Goal: Task Accomplishment & Management: Complete application form

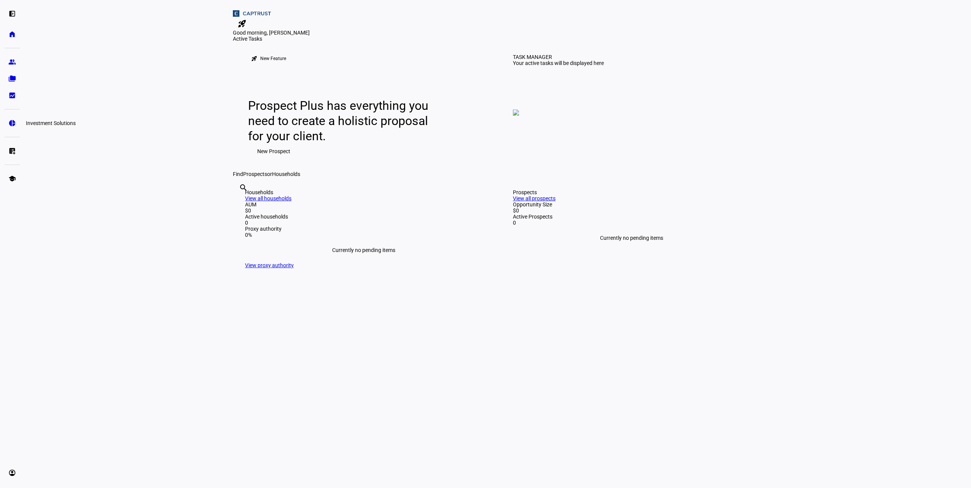
click at [7, 122] on link "pie_chart Investment Solutions" at bounding box center [12, 123] width 15 height 15
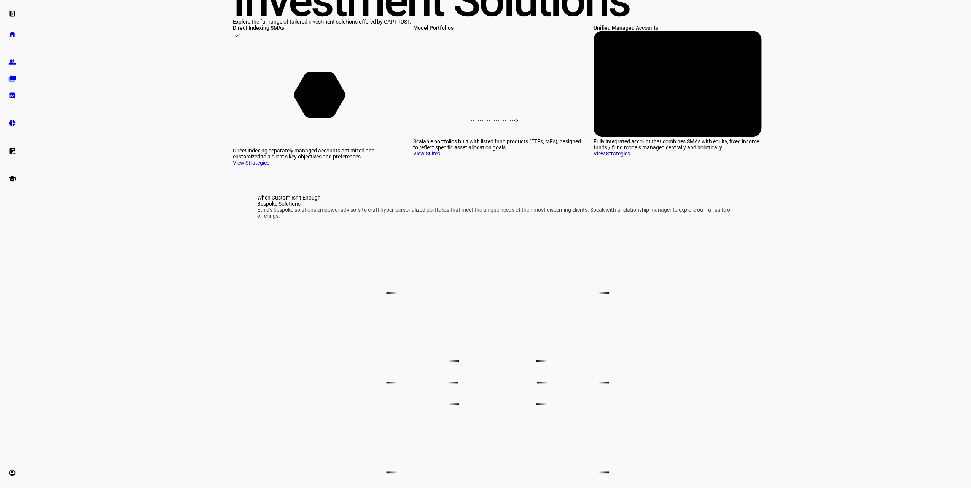
scroll to position [114, 0]
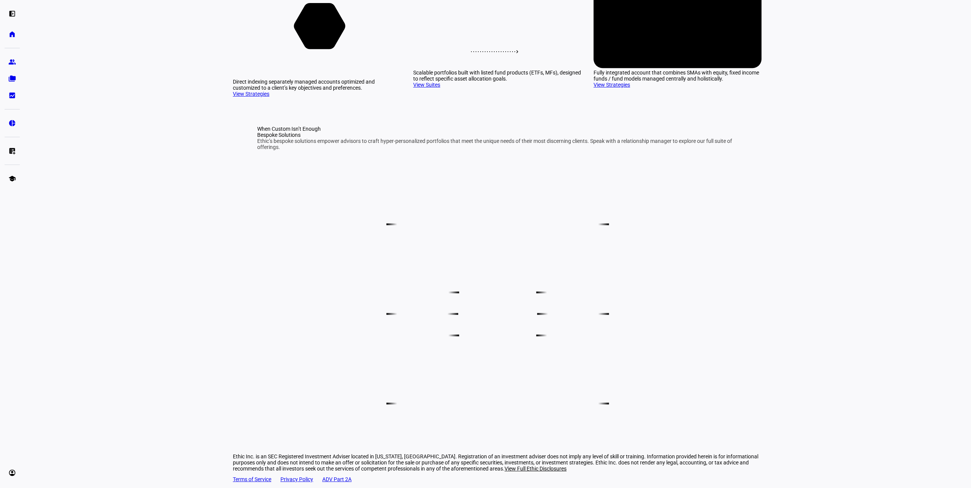
click at [255, 97] on link "View Strategies" at bounding box center [251, 94] width 37 height 6
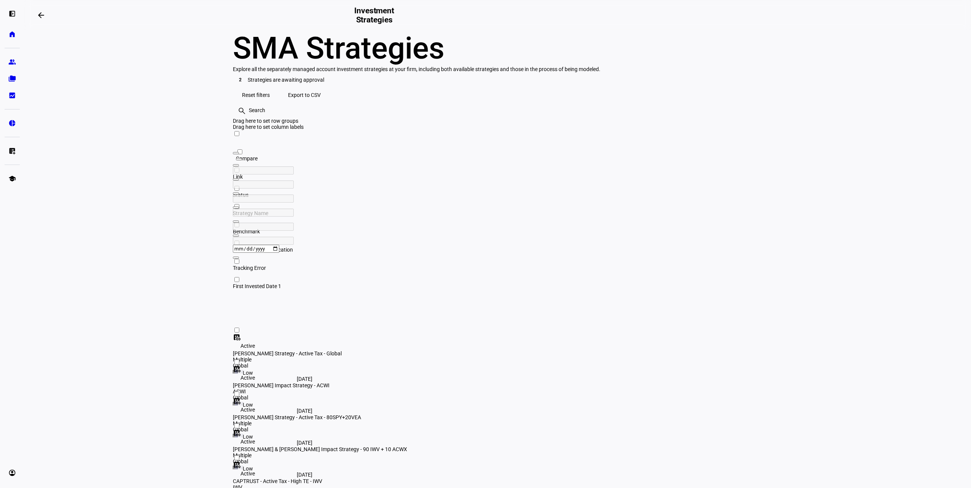
click at [411, 479] on div "CAPTRUST - Active Tax - High TE - IWV" at bounding box center [322, 482] width 178 height 6
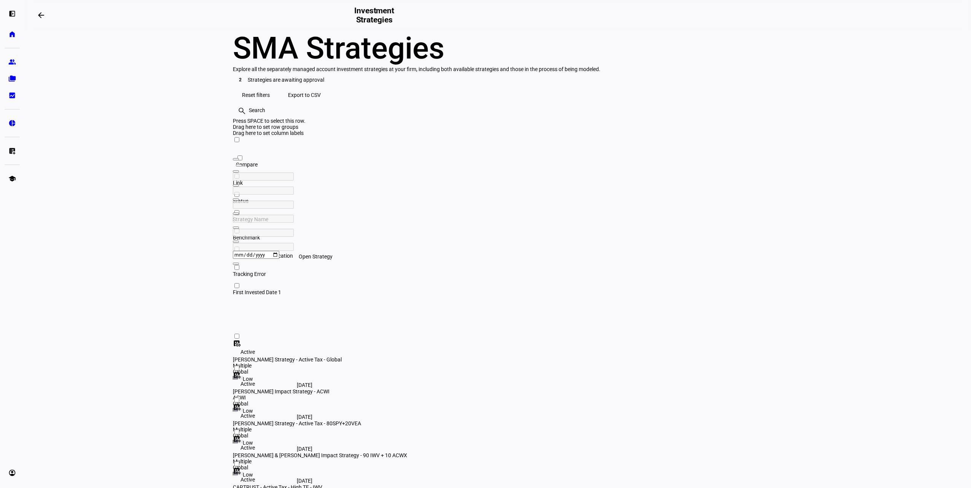
click at [240, 468] on mat-icon "dataset_linked" at bounding box center [237, 472] width 8 height 8
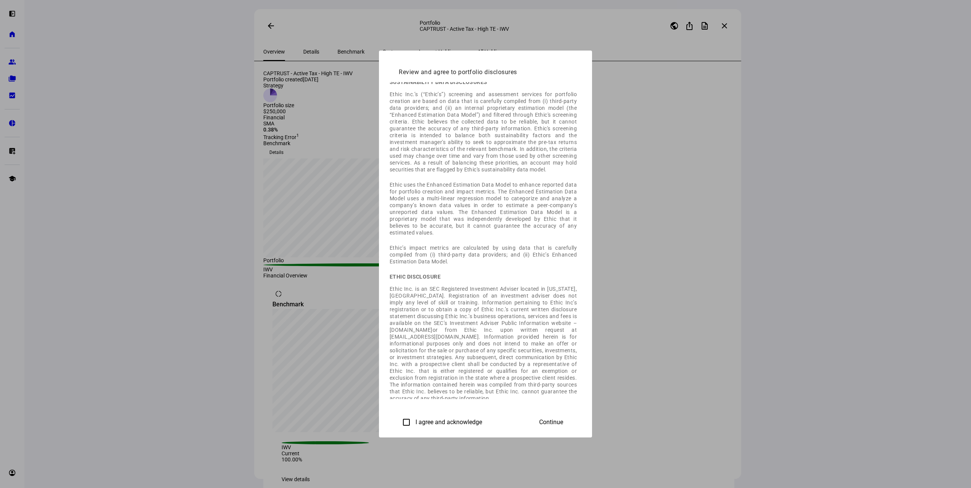
scroll to position [17, 0]
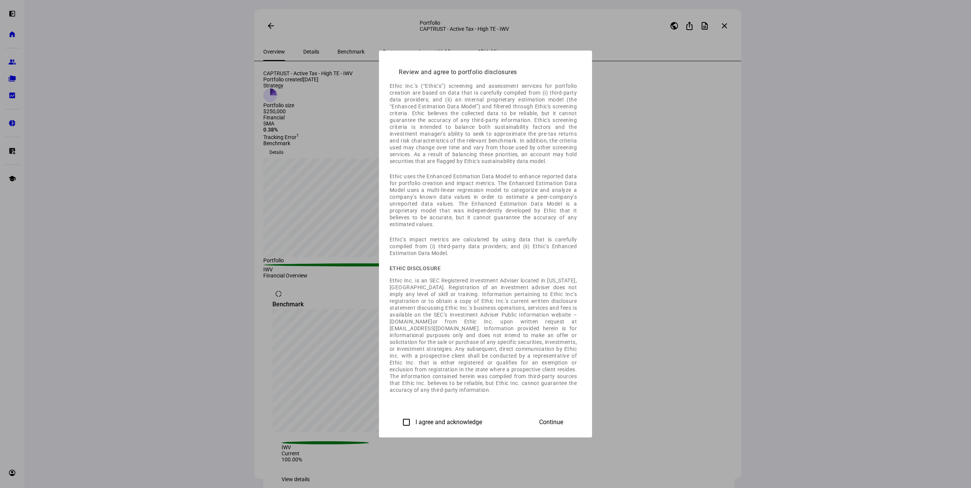
click at [399, 423] on input "I agree and acknowledge" at bounding box center [406, 422] width 15 height 15
checkbox input "true"
click at [563, 422] on span "Continue" at bounding box center [551, 422] width 24 height 7
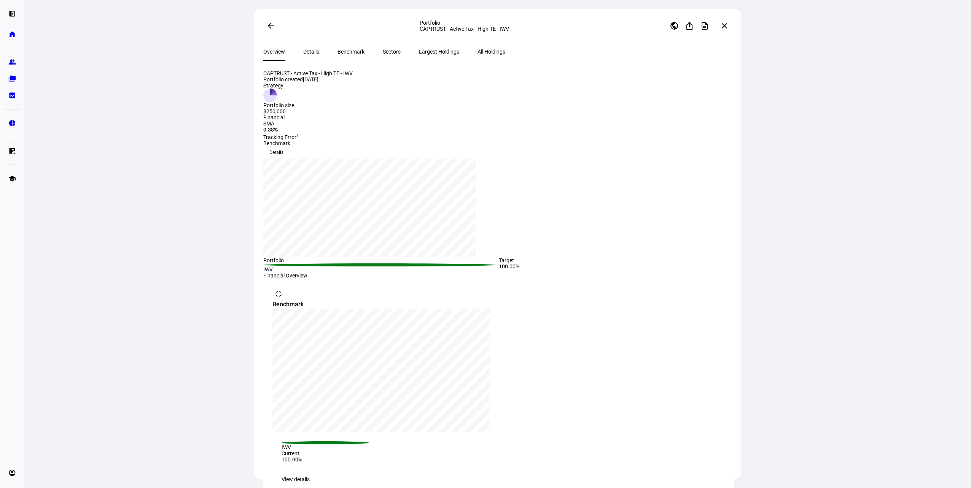
click at [724, 25] on mat-icon "close" at bounding box center [724, 25] width 9 height 9
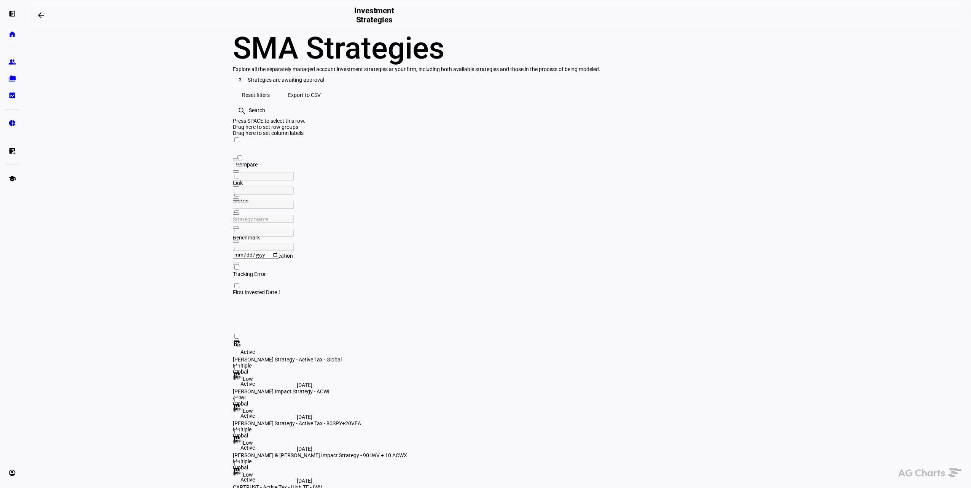
click at [116, 253] on eth-layout-page-content "arrow_backwards Investment Strategies SMA Strategies Explore all the separately…" at bounding box center [497, 244] width 947 height 488
click at [15, 177] on eth-mat-symbol "school" at bounding box center [12, 179] width 8 height 8
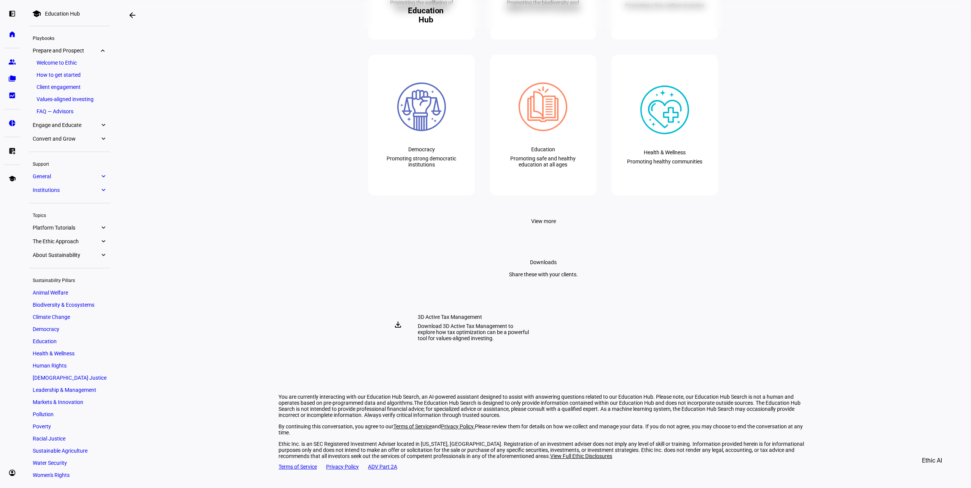
scroll to position [1858, 0]
click at [13, 15] on eth-mat-symbol "left_panel_open" at bounding box center [12, 14] width 8 height 8
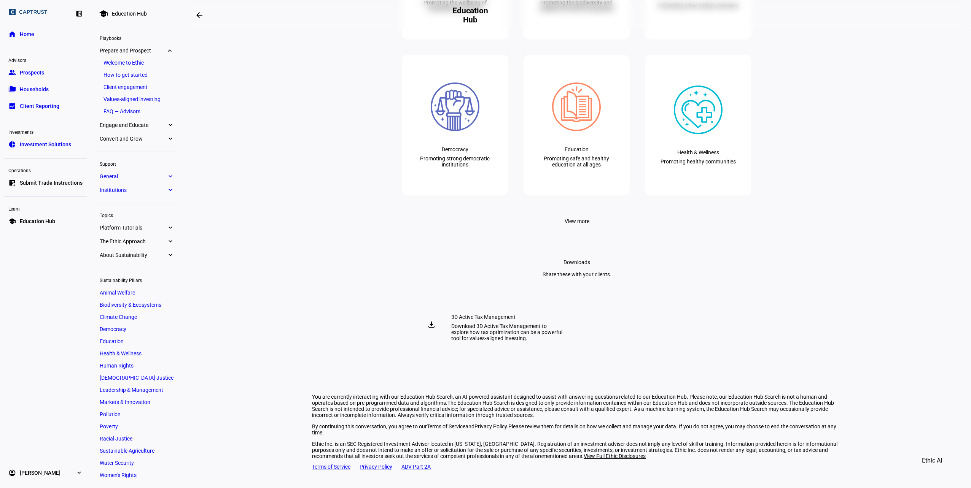
click at [37, 142] on span "Investment Solutions" at bounding box center [45, 145] width 51 height 8
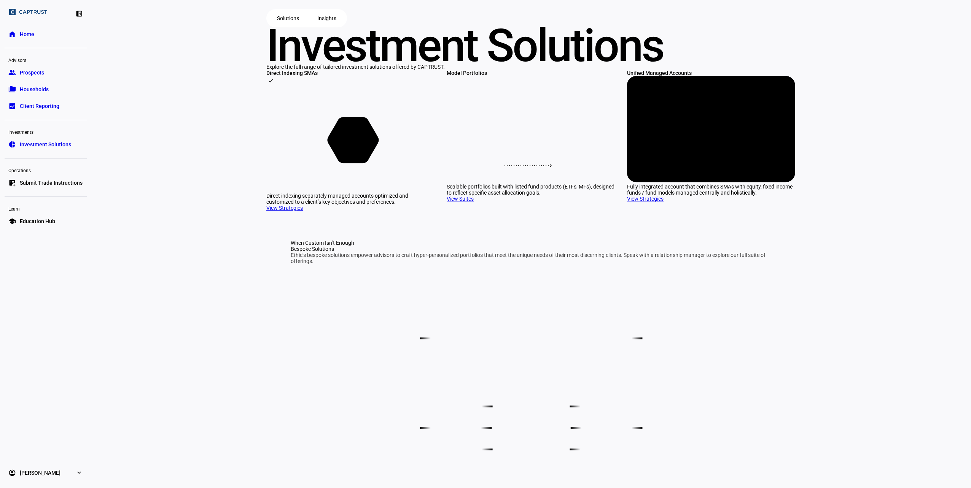
click at [39, 183] on span "Submit Trade Instructions" at bounding box center [51, 183] width 63 height 8
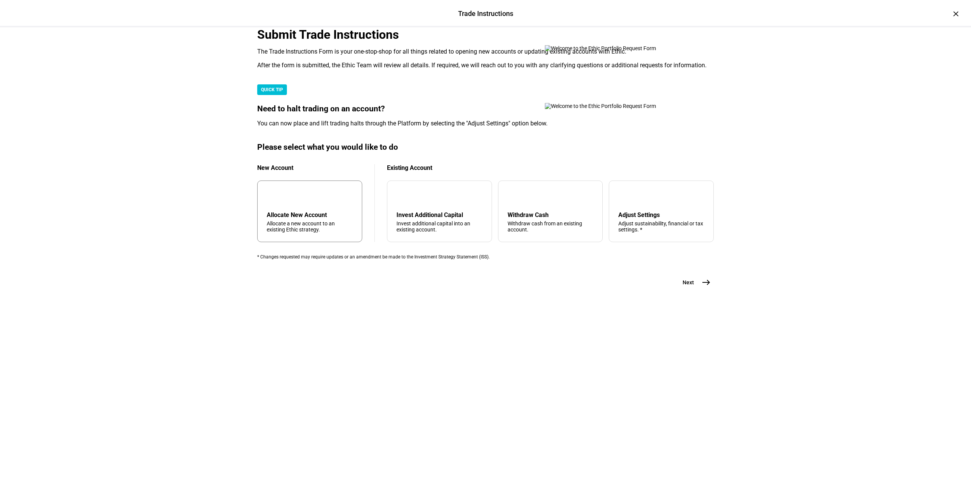
click at [277, 201] on mat-icon "add" at bounding box center [272, 196] width 9 height 9
drag, startPoint x: 263, startPoint y: 426, endPoint x: 305, endPoint y: 431, distance: 42.5
click at [263, 290] on plt-prf-form-page "Submit Trade Instructions The Trade Instructions Form is your one-stop-shop for…" at bounding box center [485, 158] width 457 height 263
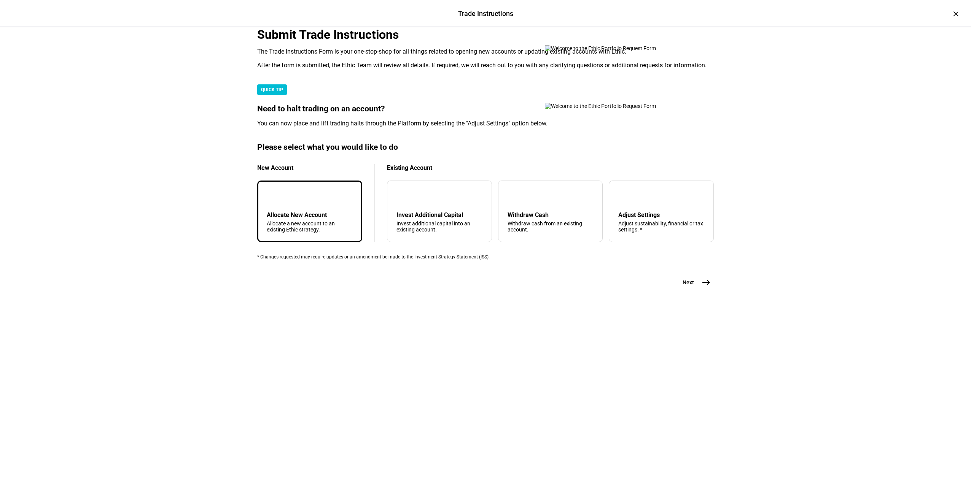
click at [277, 201] on mat-icon "add" at bounding box center [272, 196] width 9 height 9
click at [304, 219] on div "Allocate New Account" at bounding box center [310, 215] width 86 height 7
click at [277, 201] on mat-icon "add" at bounding box center [272, 196] width 9 height 9
click at [702, 287] on mat-icon "east" at bounding box center [706, 282] width 9 height 9
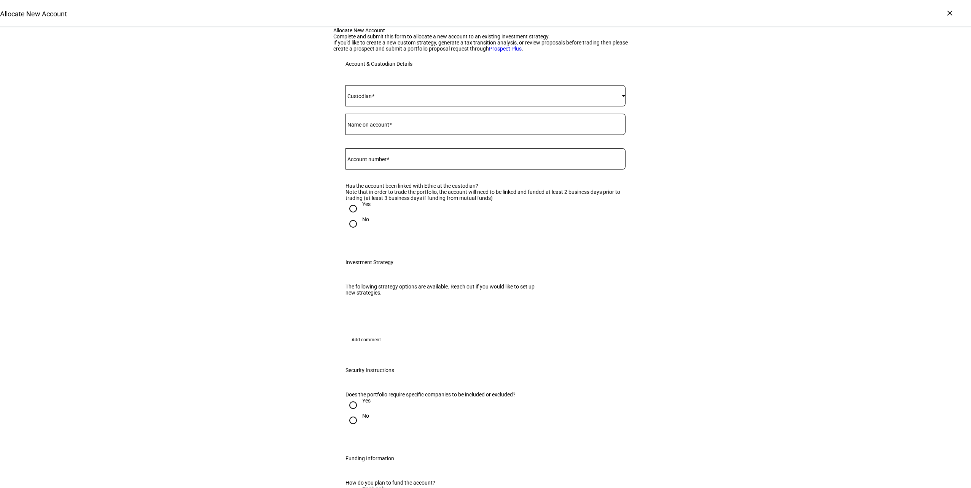
click at [436, 99] on span at bounding box center [483, 96] width 276 height 6
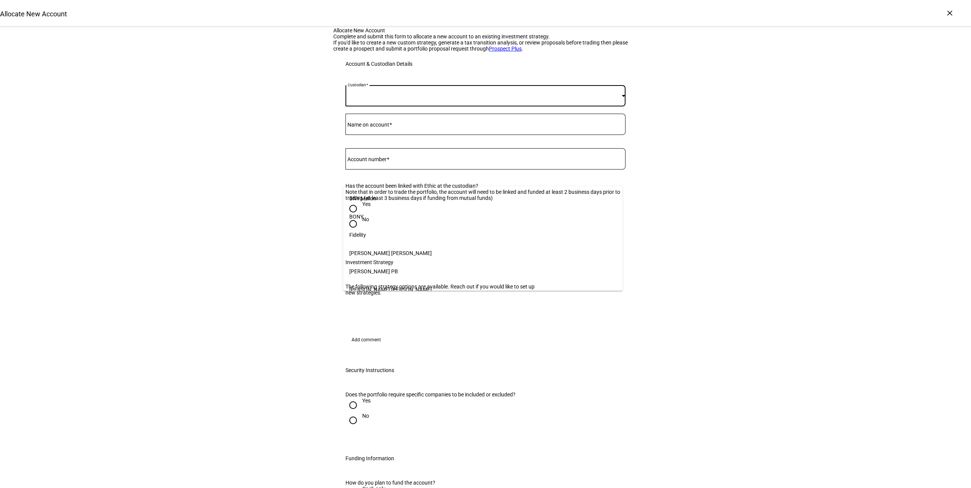
click at [396, 235] on mat-option "Fidelity" at bounding box center [482, 235] width 279 height 18
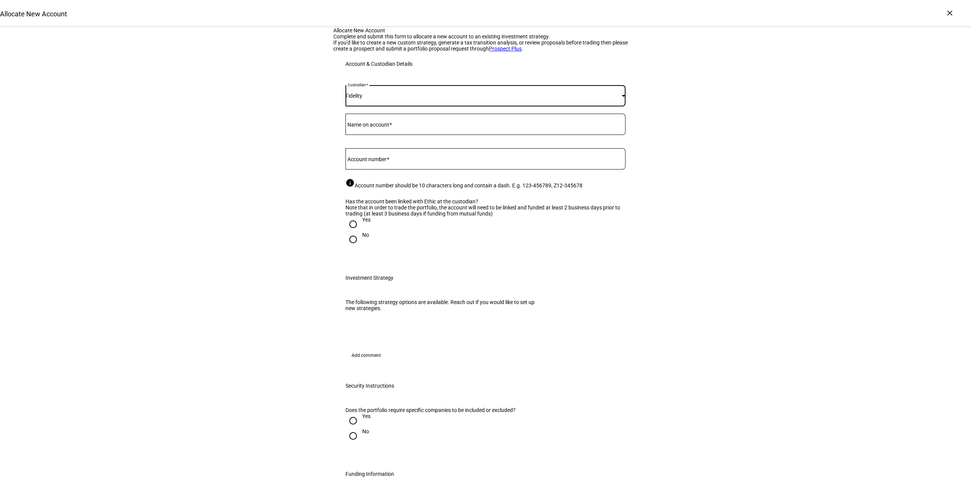
click at [404, 126] on input "Name on account" at bounding box center [485, 123] width 280 height 6
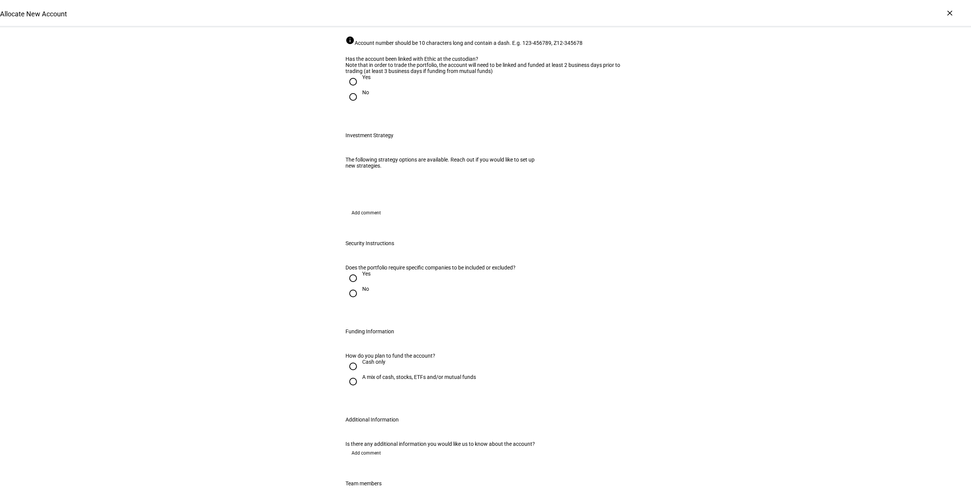
scroll to position [152, 0]
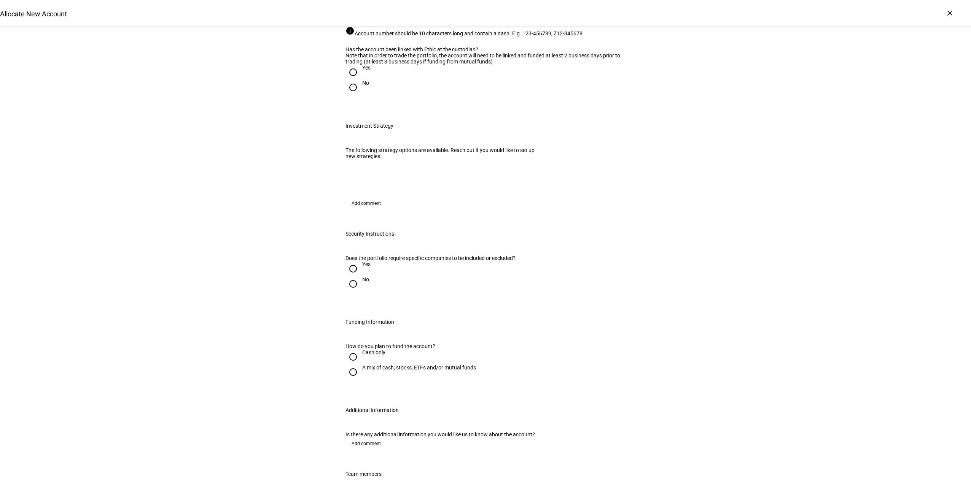
click at [350, 97] on div at bounding box center [353, 87] width 18 height 18
radio input "true"
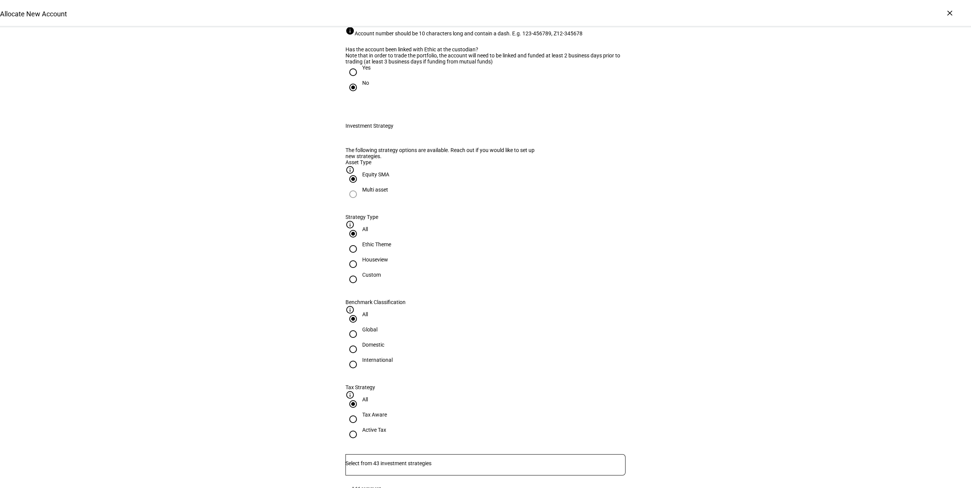
click at [351, 80] on input "Yes" at bounding box center [352, 72] width 15 height 15
radio input "true"
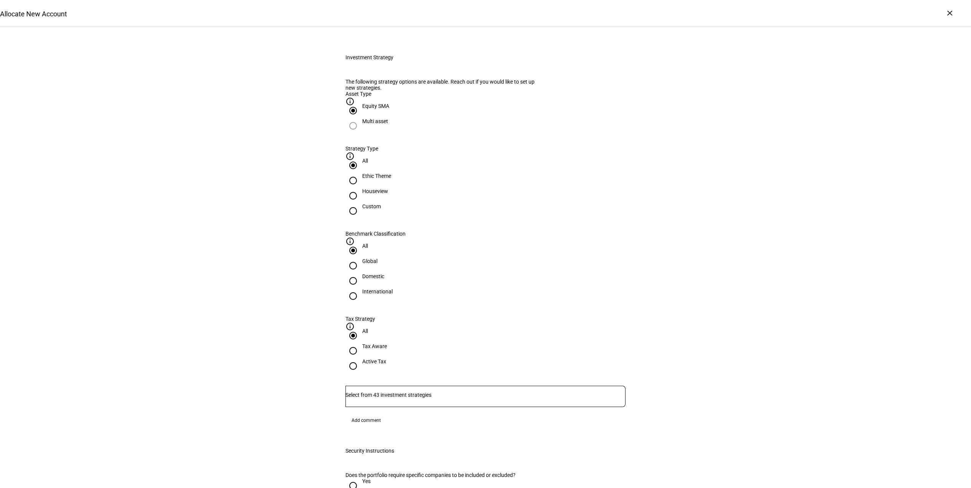
scroll to position [228, 0]
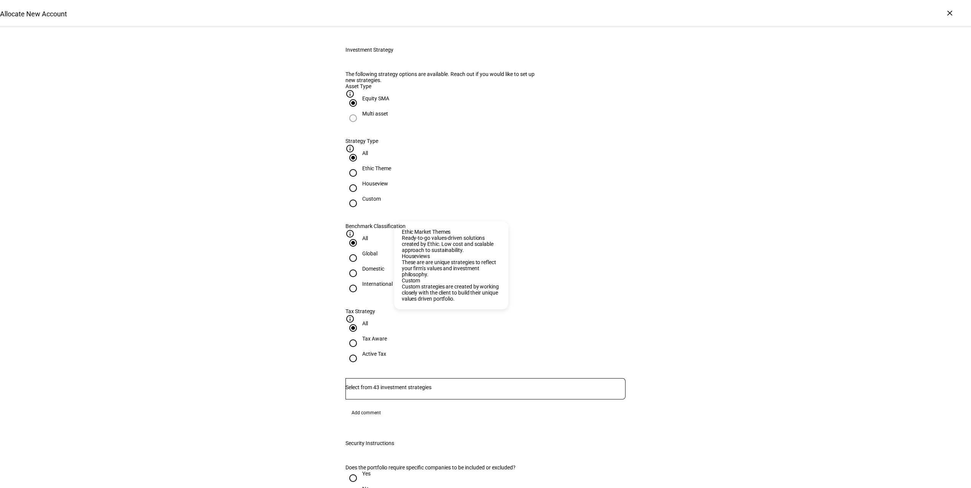
click at [719, 257] on div "Allocate New Account Complete and submit this form to allocate a new account to…" at bounding box center [485, 331] width 971 height 1065
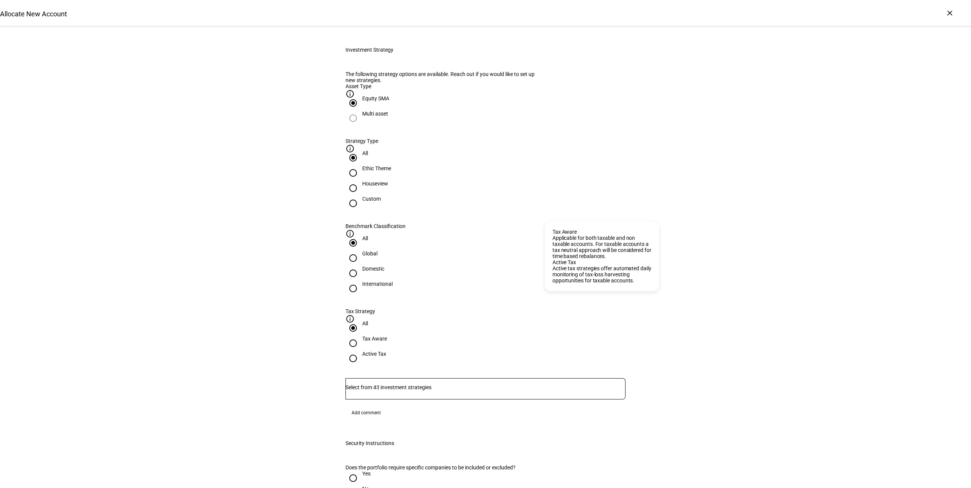
click at [355, 315] on mat-icon "info_outline" at bounding box center [349, 319] width 9 height 9
click at [361, 351] on input "Active Tax" at bounding box center [352, 358] width 15 height 15
radio input "true"
click at [361, 266] on input "Domestic" at bounding box center [352, 273] width 15 height 15
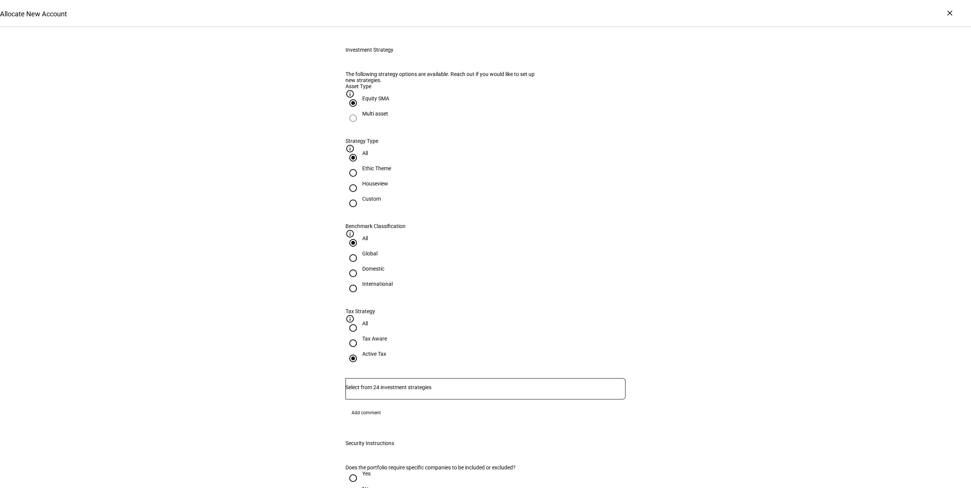
radio input "true"
click at [412, 385] on input "Number" at bounding box center [485, 388] width 280 height 6
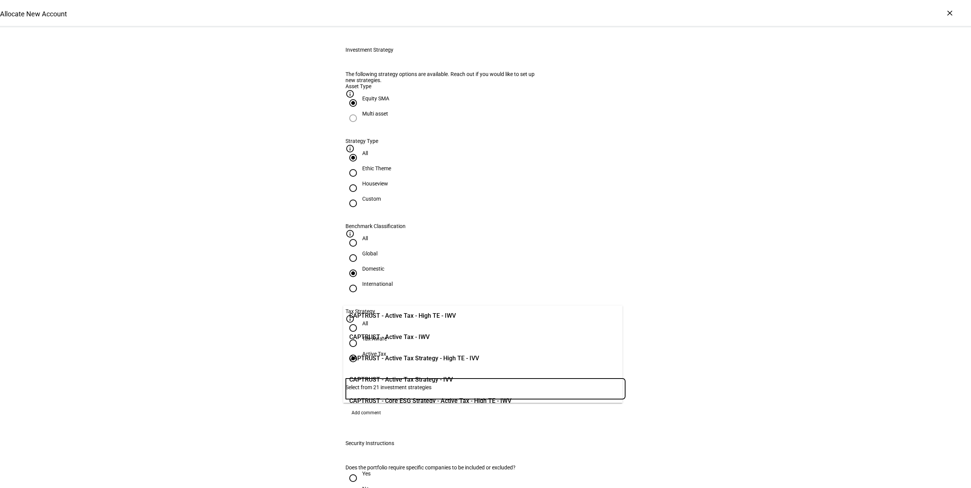
scroll to position [38, 0]
click at [213, 376] on div "Allocate New Account Complete and submit this form to allocate a new account to…" at bounding box center [485, 331] width 971 height 1065
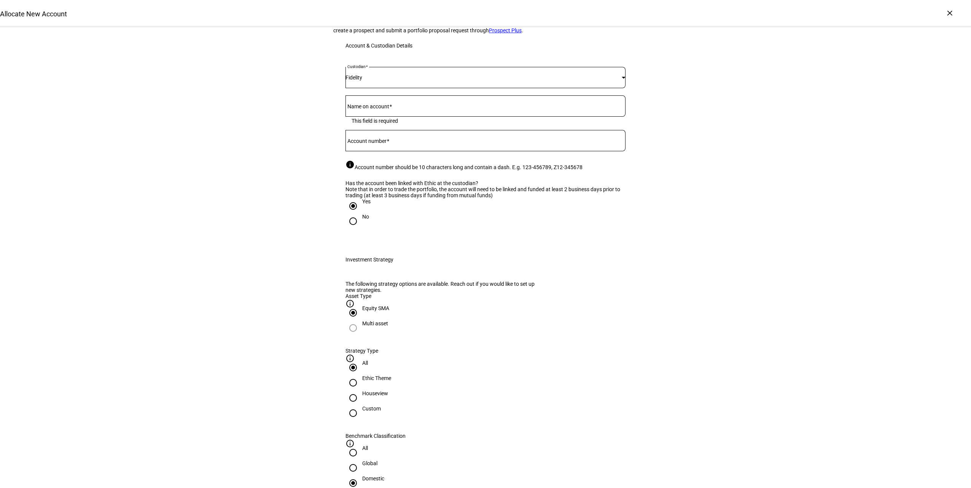
scroll to position [0, 0]
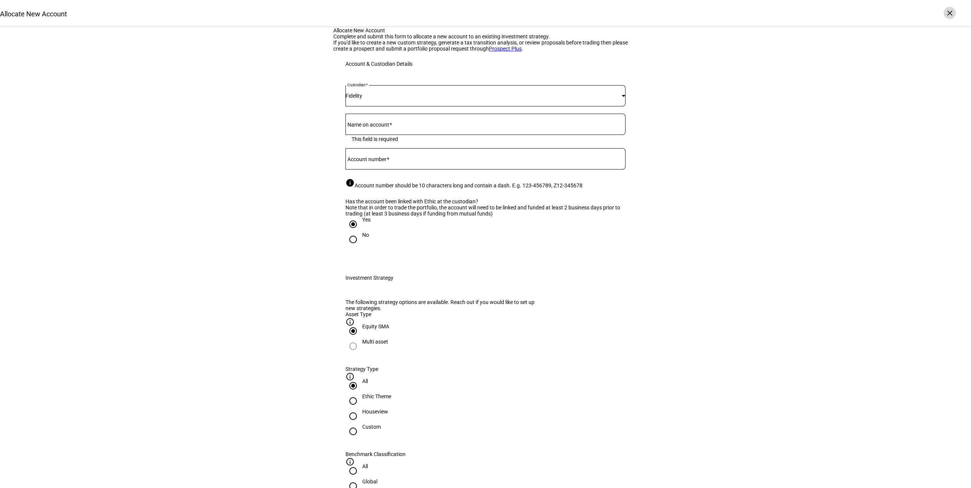
click at [951, 13] on div "×" at bounding box center [949, 13] width 12 height 12
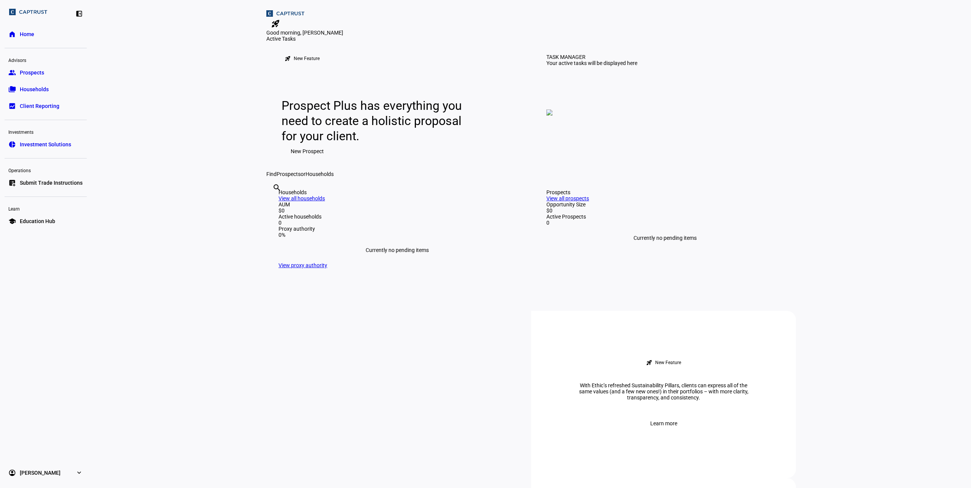
click at [77, 473] on eth-mat-symbol "expand_more" at bounding box center [79, 473] width 8 height 8
click at [33, 452] on span "My Team" at bounding box center [30, 454] width 21 height 8
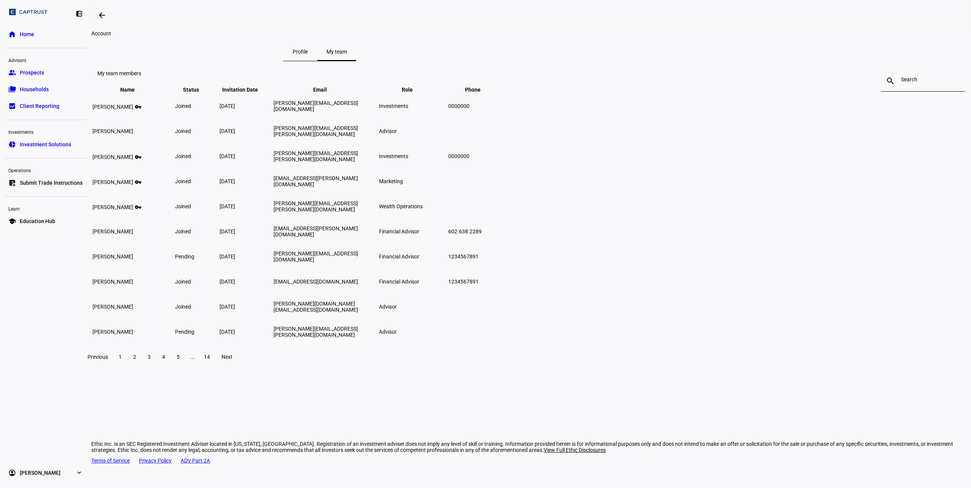
click at [308, 54] on span "Profile" at bounding box center [300, 51] width 15 height 5
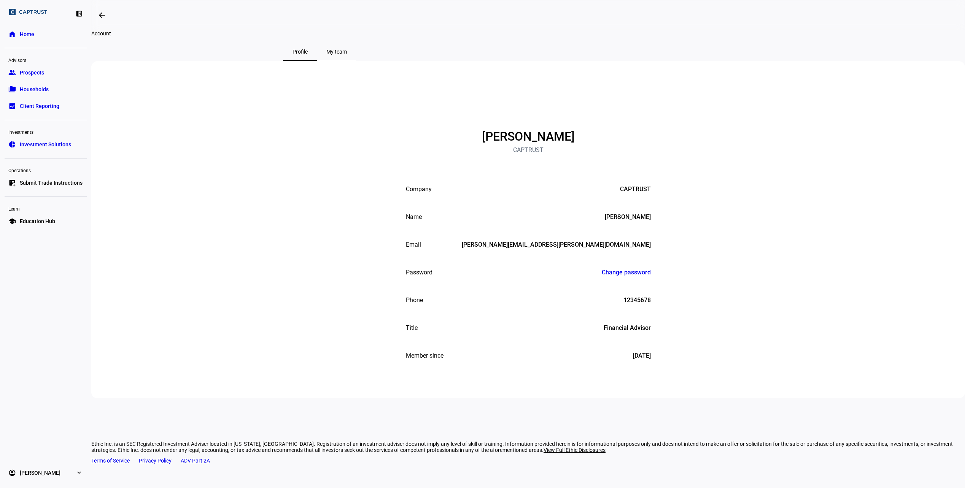
click at [30, 37] on span "Home" at bounding box center [27, 34] width 14 height 8
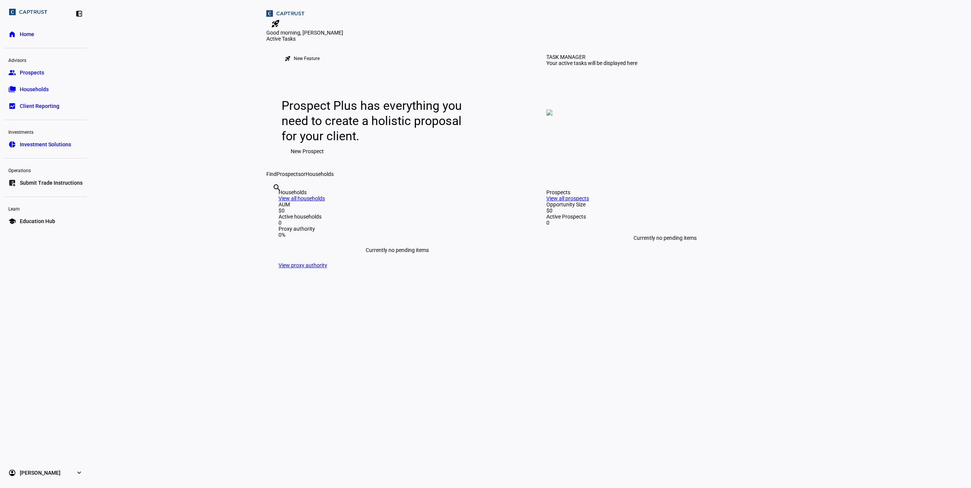
click at [280, 19] on mat-icon "rocket_launch" at bounding box center [275, 23] width 9 height 9
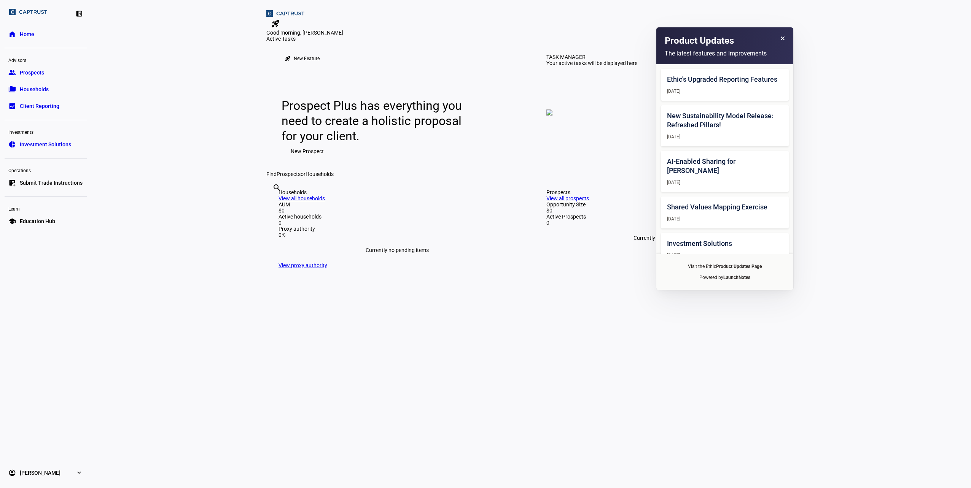
click at [860, 52] on eth-layout-page-content "rocket_launch Product Updates The latest features and improvements Ethic's Upgr…" at bounding box center [531, 244] width 880 height 488
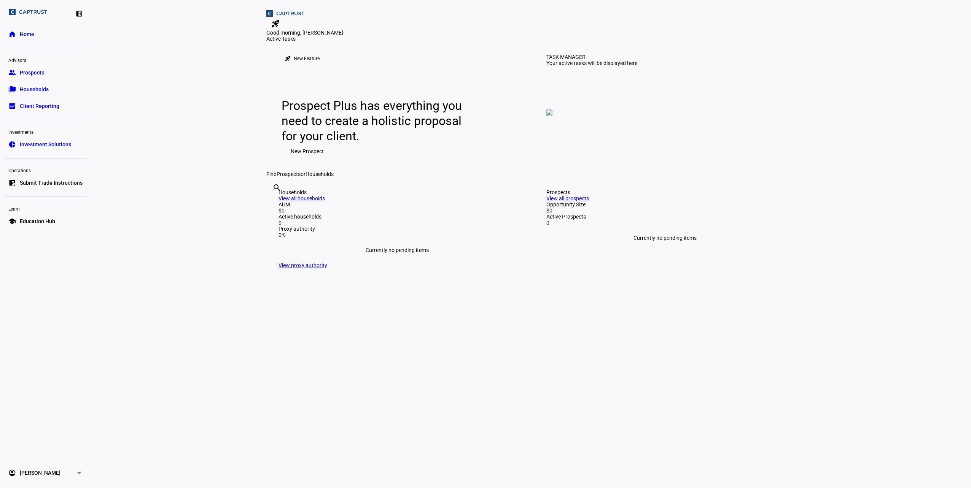
click at [29, 37] on span "Home" at bounding box center [27, 34] width 14 height 8
click at [223, 307] on eth-layout-page-content "rocket_launch Product Updates The latest features and improvements Ethic's Upgr…" at bounding box center [531, 244] width 880 height 488
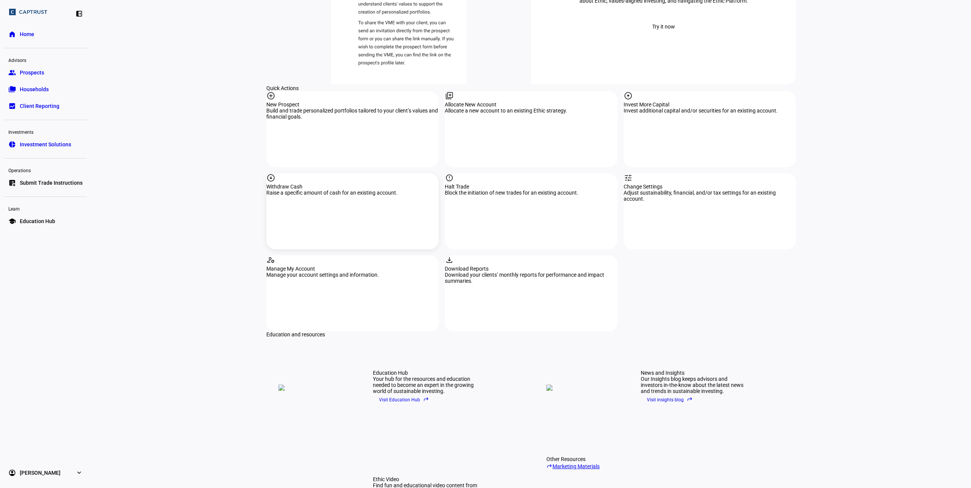
scroll to position [829, 0]
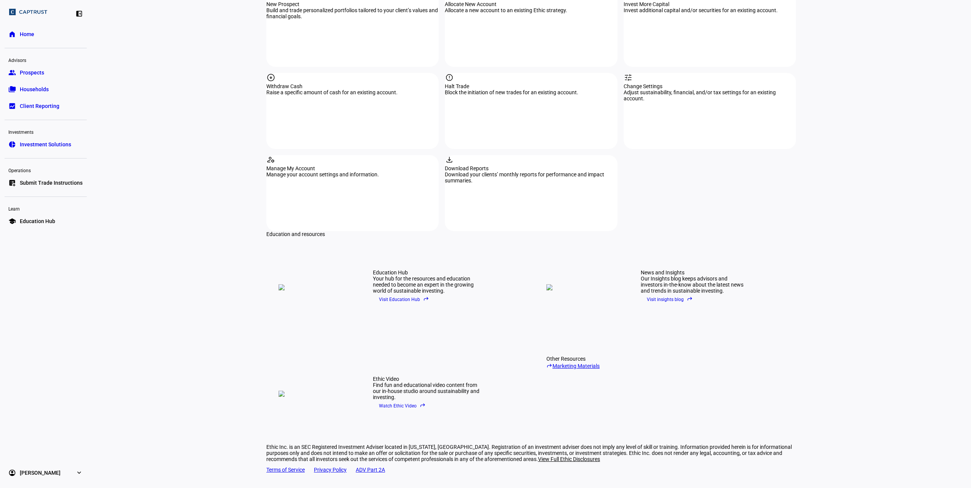
click at [199, 154] on eth-layout-page-content "rocket_launch Product Updates The latest features and improvements Ethic's Upgr…" at bounding box center [531, 244] width 880 height 488
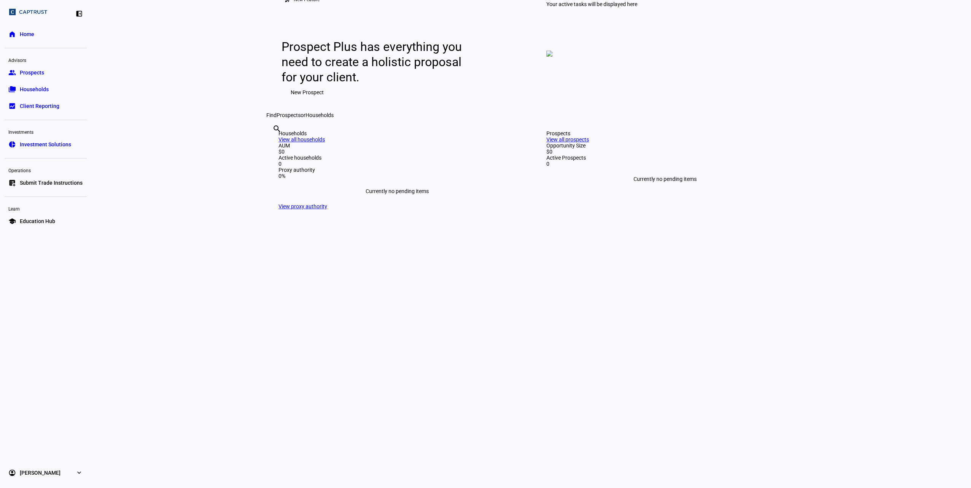
scroll to position [0, 0]
